Goal: Transaction & Acquisition: Purchase product/service

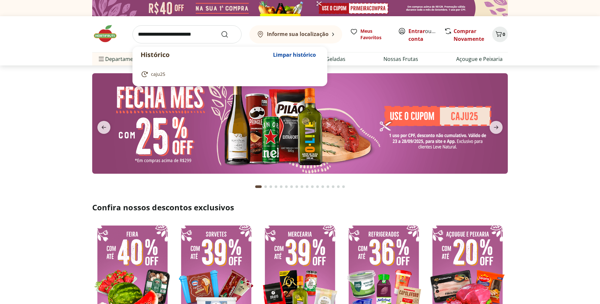
click at [189, 37] on input "search" at bounding box center [186, 34] width 109 height 18
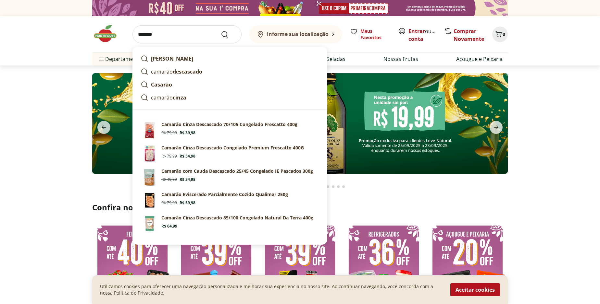
type input "*******"
click at [221, 30] on button "Submit Search" at bounding box center [229, 34] width 16 height 8
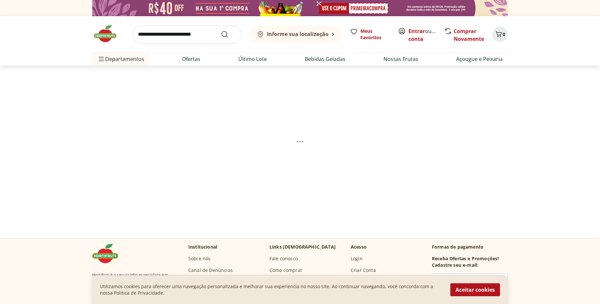
select select "**********"
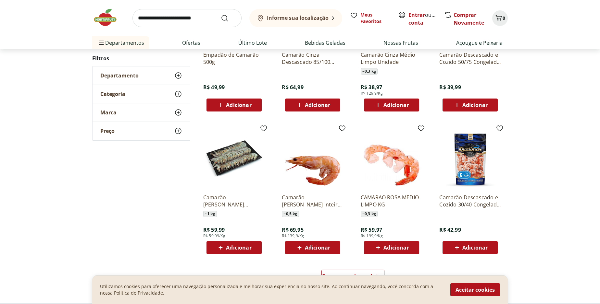
scroll to position [333, 0]
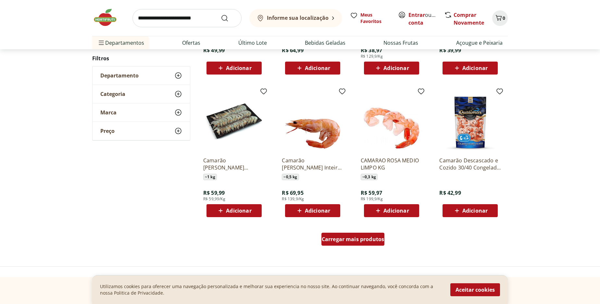
click at [363, 238] on span "Carregar mais produtos" at bounding box center [352, 239] width 63 height 5
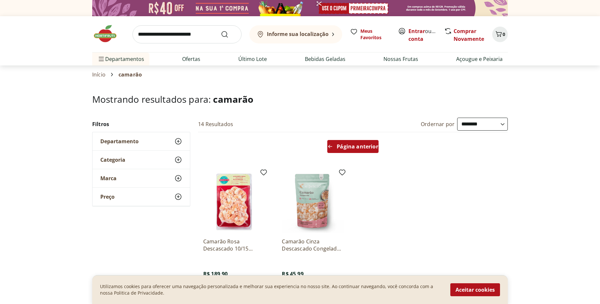
click at [356, 147] on span "Página anterior" at bounding box center [356, 146] width 41 height 5
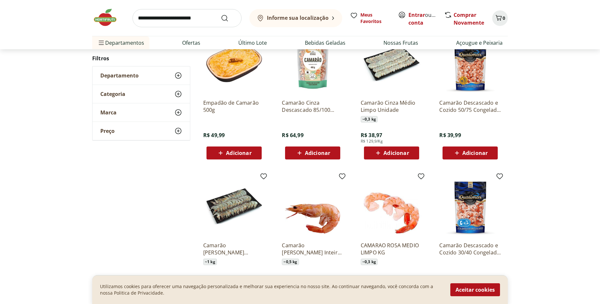
scroll to position [259, 0]
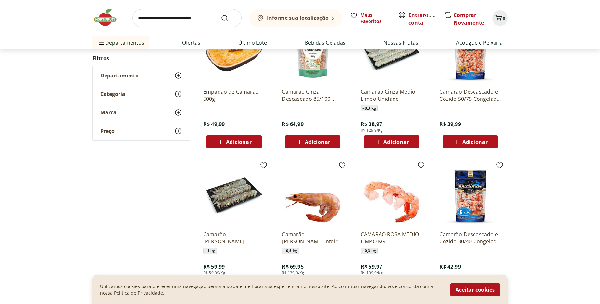
click at [466, 209] on img at bounding box center [470, 195] width 62 height 62
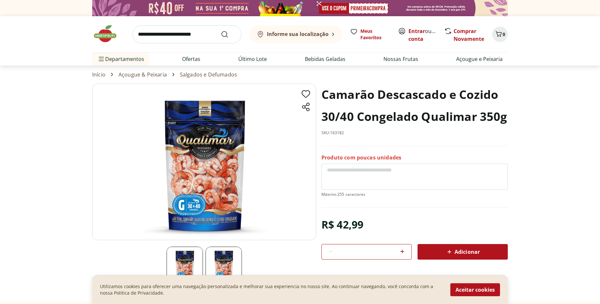
click at [202, 185] on img at bounding box center [204, 162] width 224 height 157
click at [232, 269] on img at bounding box center [223, 265] width 36 height 36
click at [184, 263] on img at bounding box center [184, 265] width 36 height 36
